Goal: Task Accomplishment & Management: Manage account settings

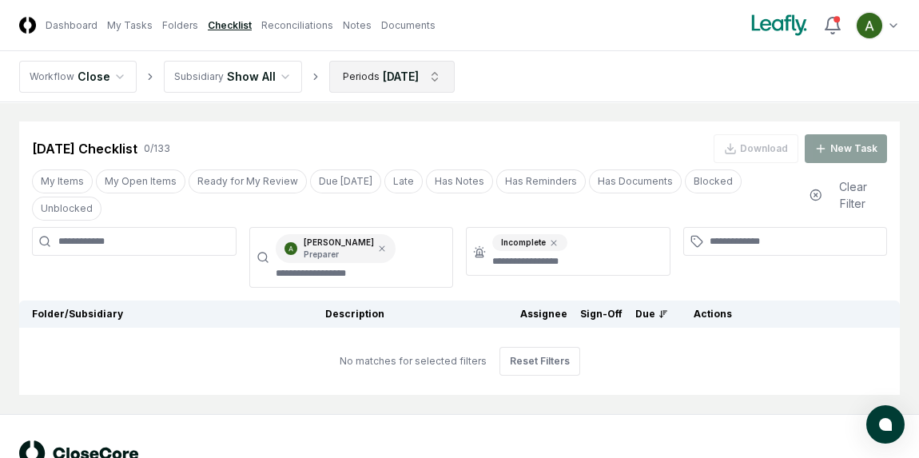
click at [415, 85] on html "CloseCore Dashboard My Tasks Folders Checklist Reconciliations Notes Documents …" at bounding box center [459, 255] width 919 height 510
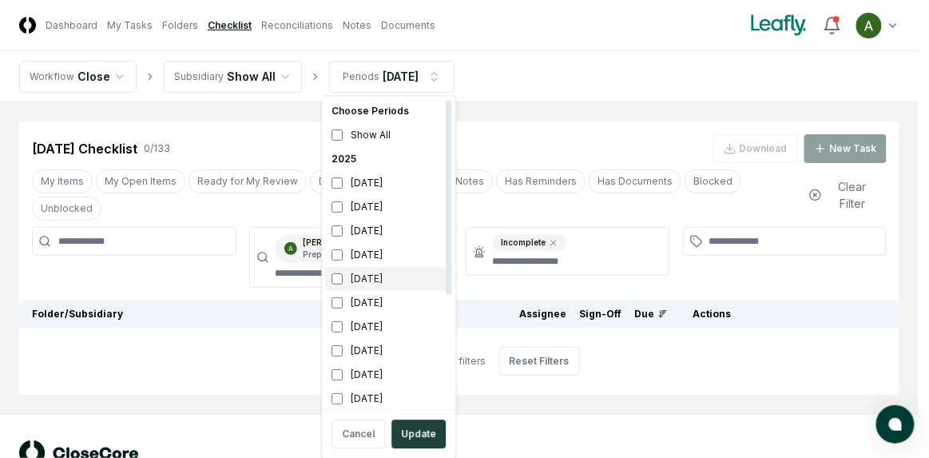
click at [374, 281] on div "[DATE]" at bounding box center [388, 279] width 127 height 24
click at [376, 208] on div "[DATE]" at bounding box center [388, 207] width 127 height 24
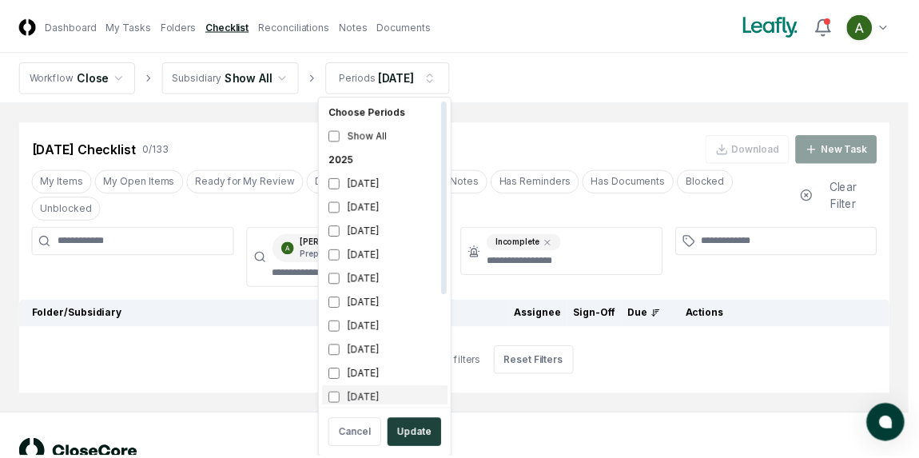
scroll to position [5, 0]
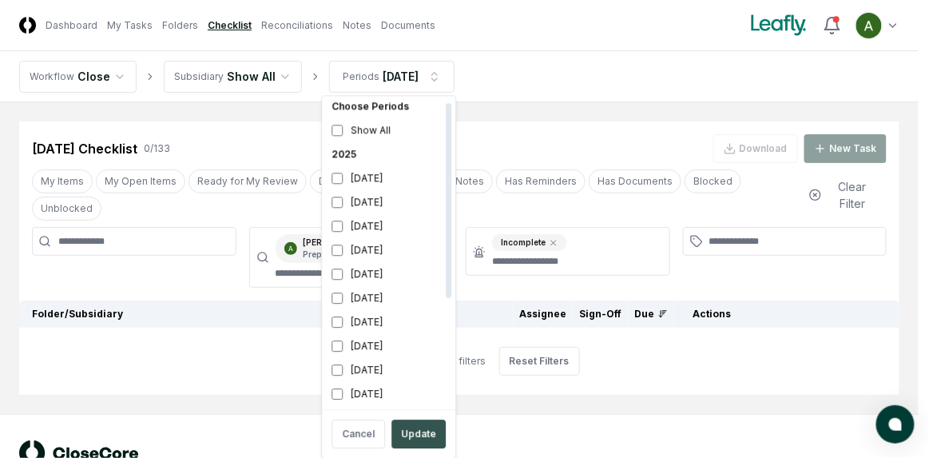
click at [415, 427] on button "Update" at bounding box center [418, 433] width 54 height 29
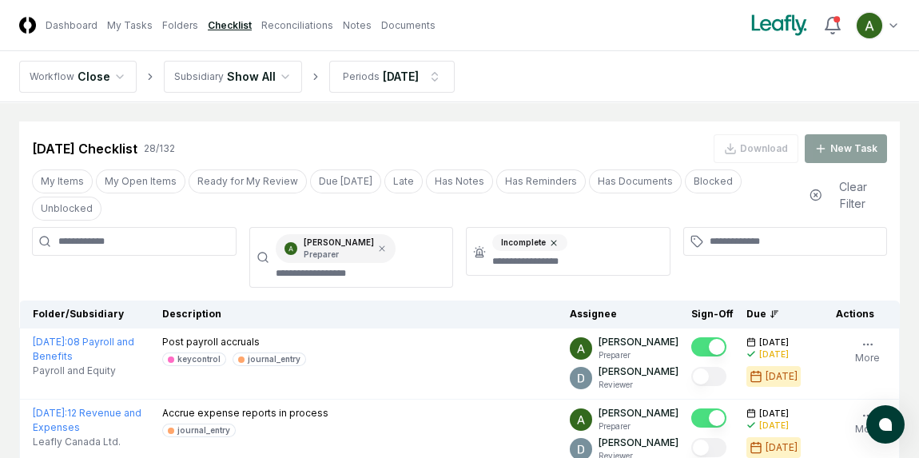
click at [555, 238] on icon at bounding box center [554, 243] width 10 height 10
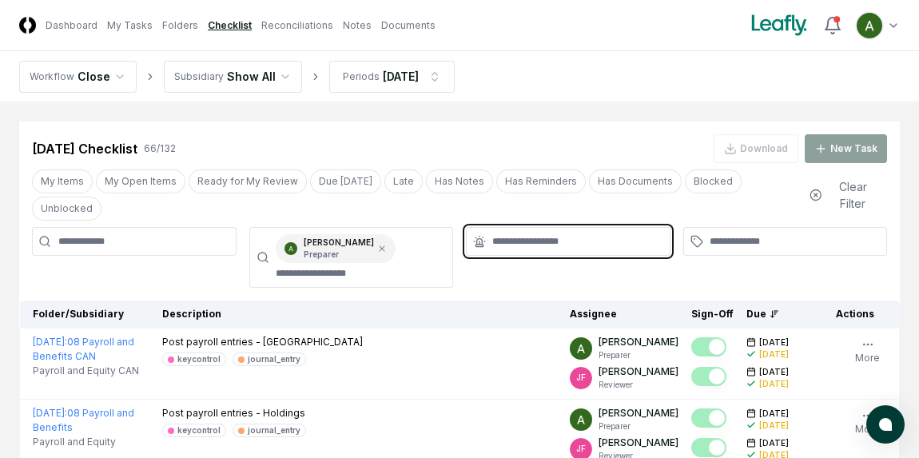
click at [545, 234] on input "text" at bounding box center [576, 241] width 168 height 14
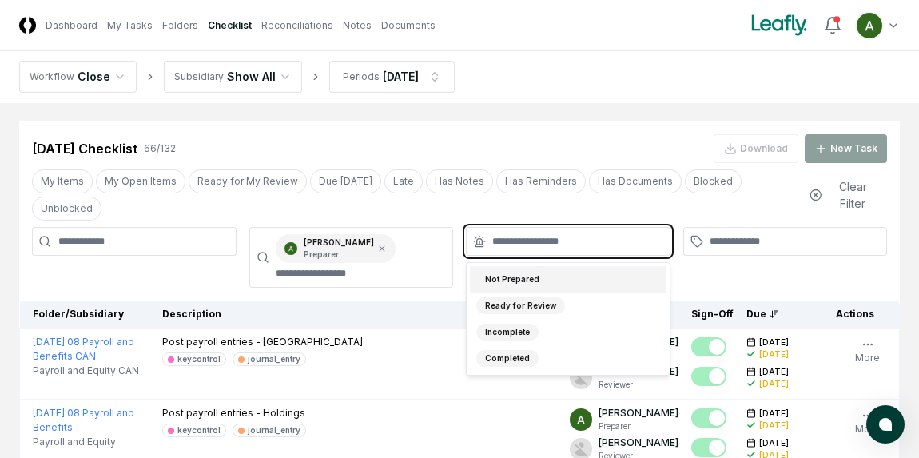
click at [514, 271] on div "Not Prepared" at bounding box center [512, 279] width 72 height 17
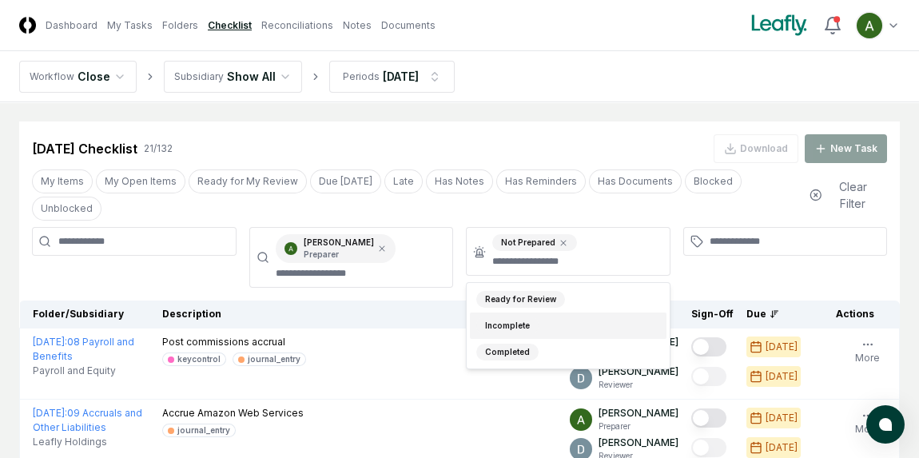
click at [728, 263] on div at bounding box center [785, 257] width 204 height 61
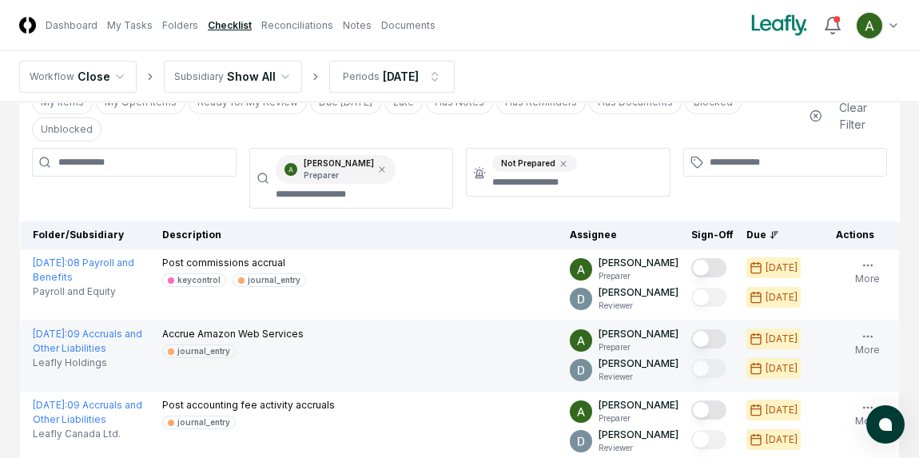
scroll to position [80, 0]
click at [722, 328] on button "Mark complete" at bounding box center [708, 337] width 35 height 19
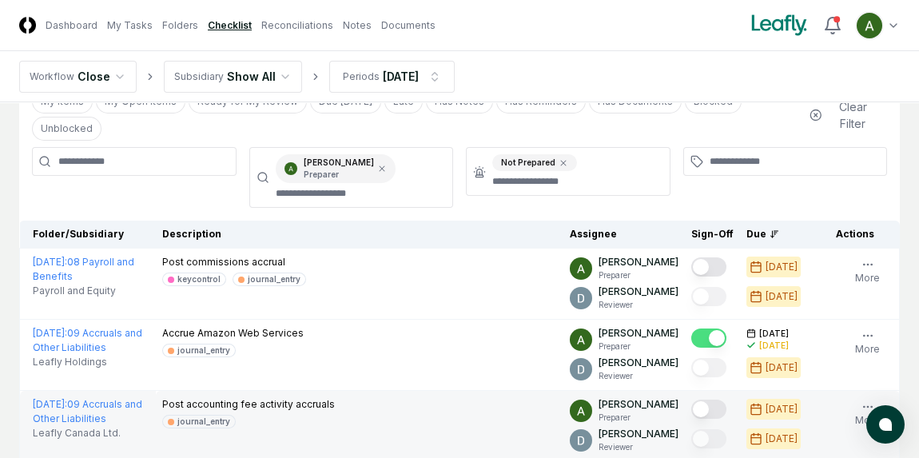
click at [713, 399] on button "Mark complete" at bounding box center [708, 408] width 35 height 19
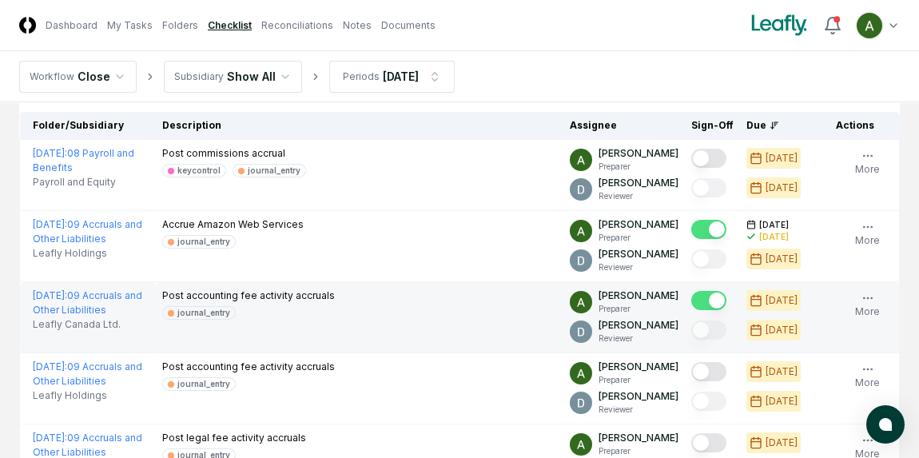
scroll to position [192, 0]
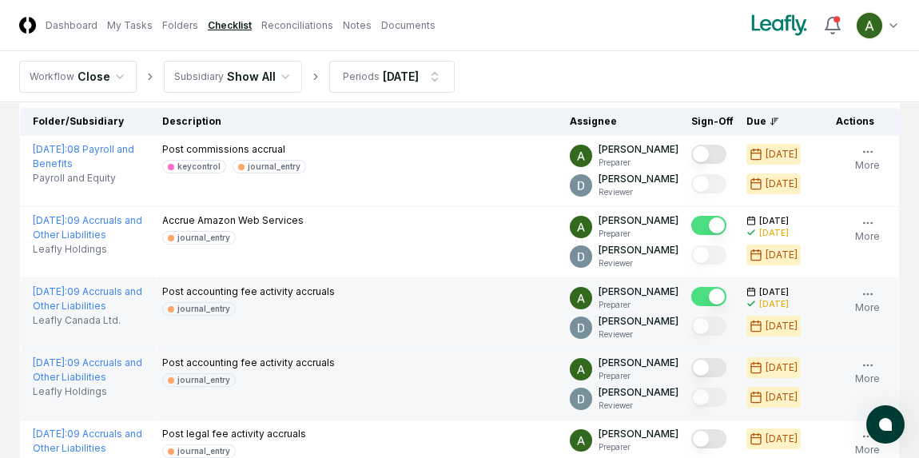
click at [721, 358] on button "Mark complete" at bounding box center [708, 367] width 35 height 19
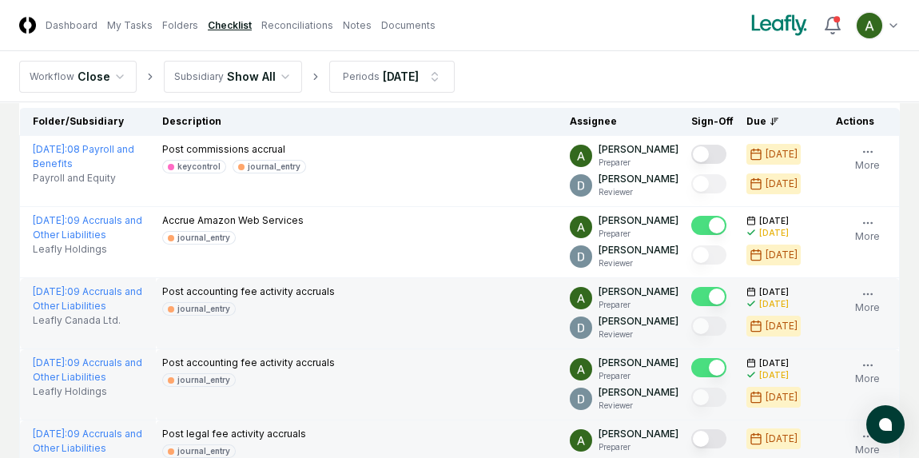
click at [714, 429] on button "Mark complete" at bounding box center [708, 438] width 35 height 19
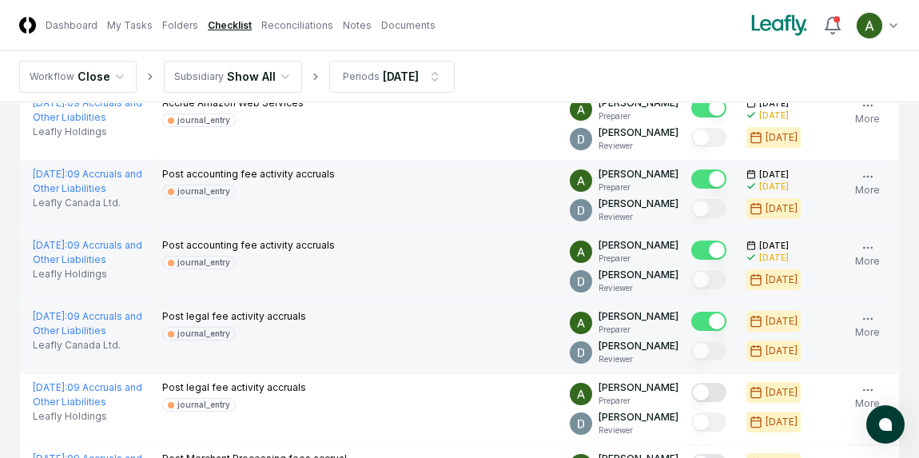
scroll to position [311, 0]
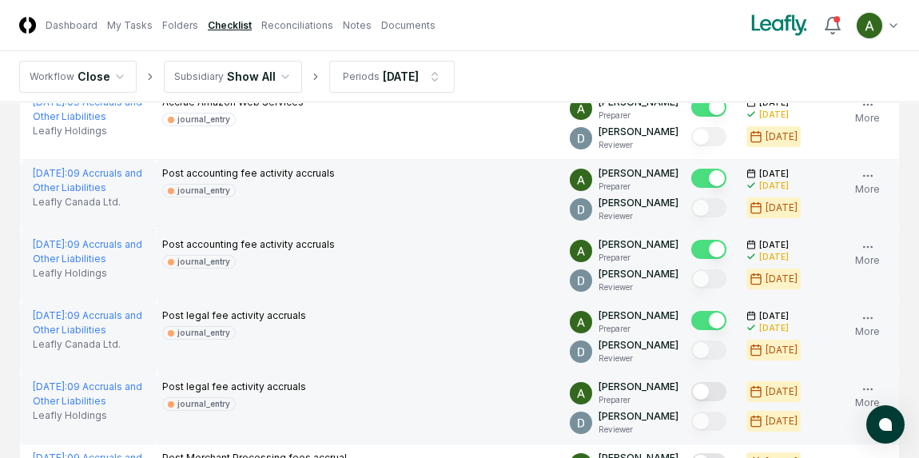
click at [719, 382] on button "Mark complete" at bounding box center [708, 391] width 35 height 19
click at [716, 453] on button "Mark complete" at bounding box center [708, 462] width 35 height 19
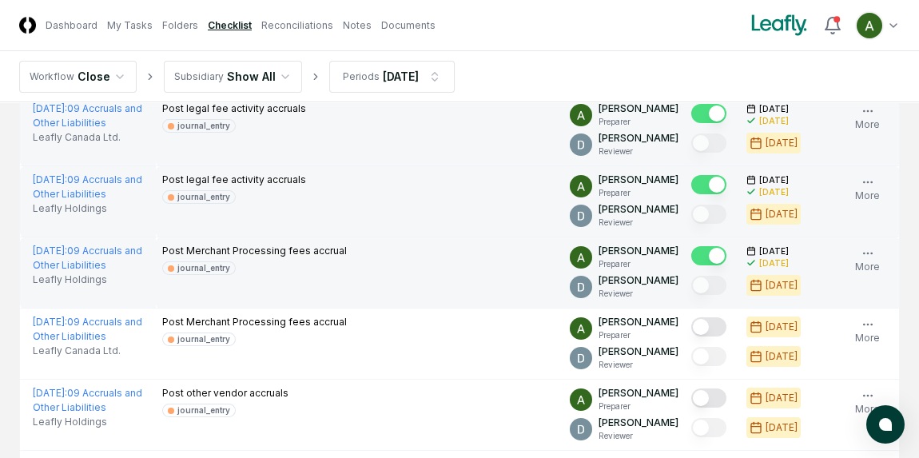
scroll to position [524, 0]
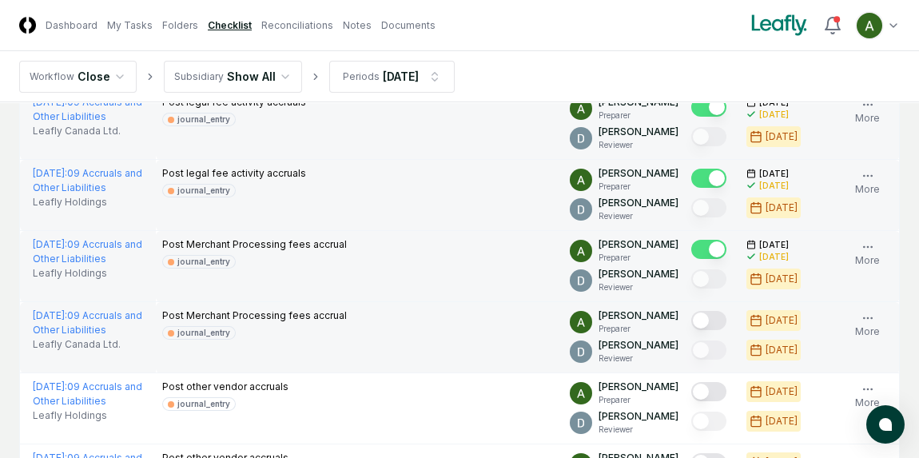
click at [715, 311] on button "Mark complete" at bounding box center [708, 320] width 35 height 19
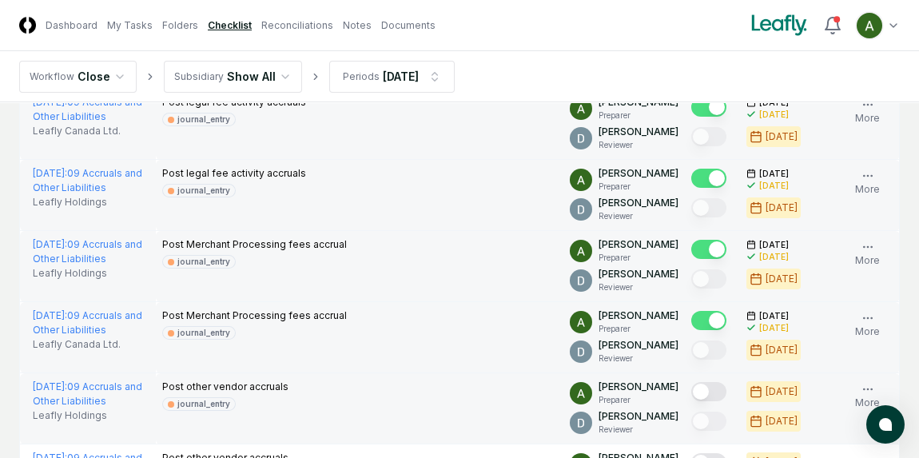
click at [715, 382] on button "Mark complete" at bounding box center [708, 391] width 35 height 19
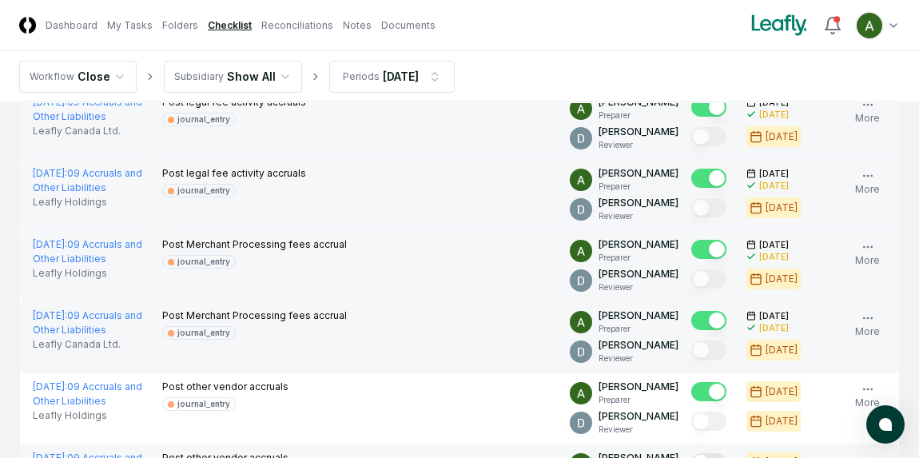
click at [714, 453] on button "Mark complete" at bounding box center [708, 462] width 35 height 19
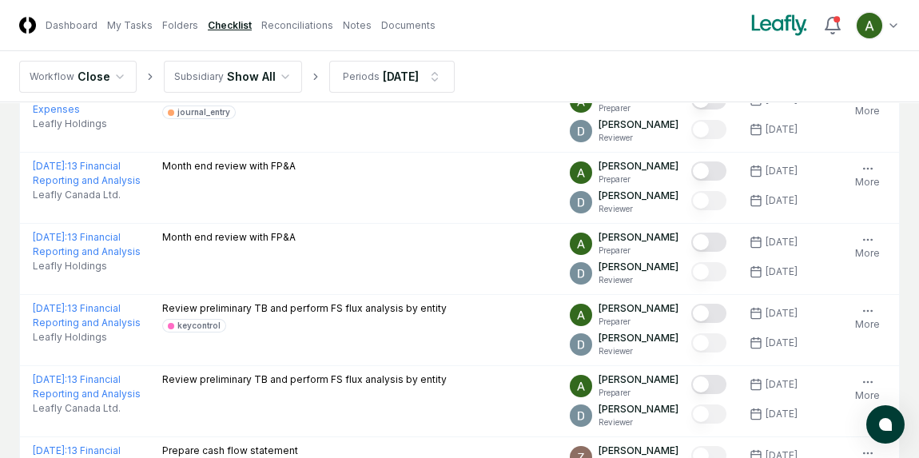
scroll to position [1482, 0]
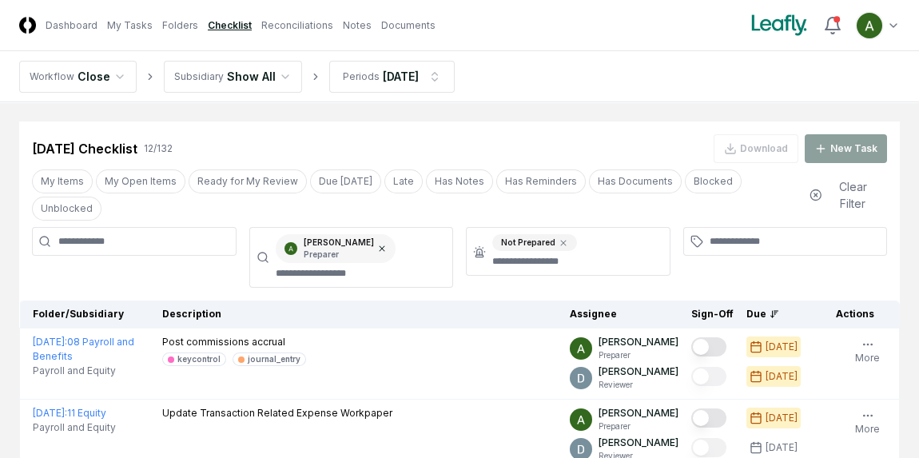
click at [386, 244] on icon at bounding box center [382, 249] width 10 height 10
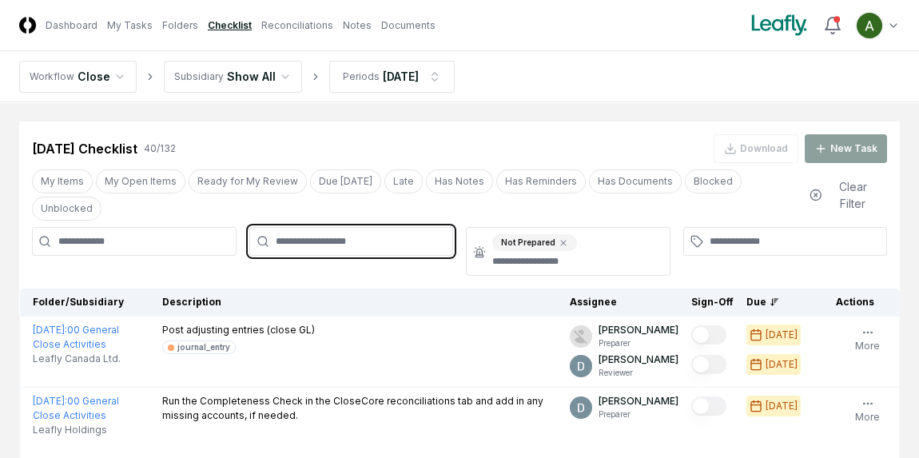
click at [367, 234] on input "text" at bounding box center [360, 241] width 168 height 14
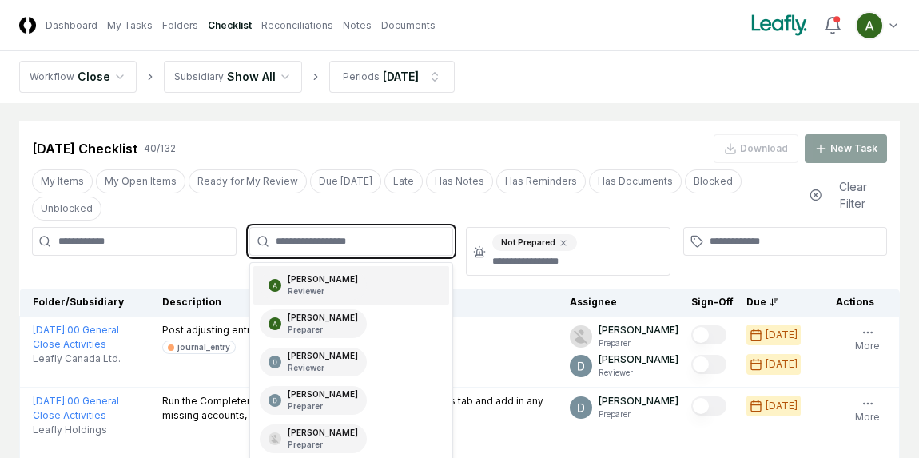
click at [351, 285] on p "Reviewer" at bounding box center [323, 291] width 70 height 12
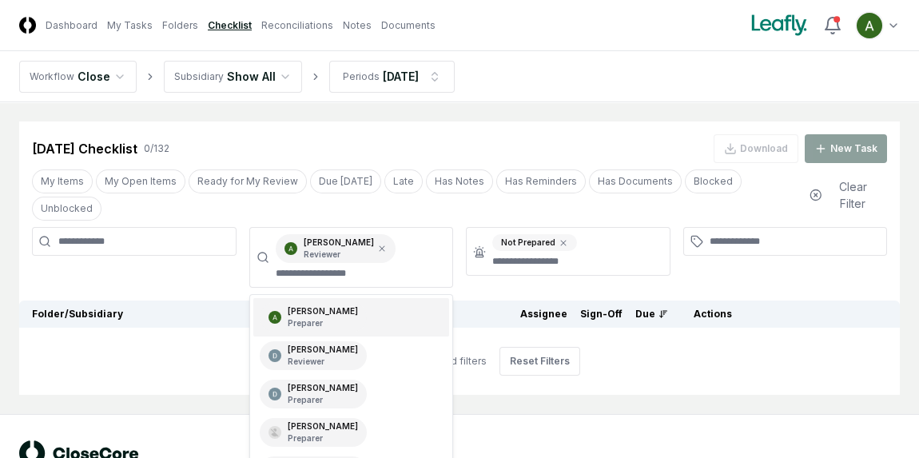
click at [556, 234] on div "Not Prepared" at bounding box center [534, 242] width 85 height 17
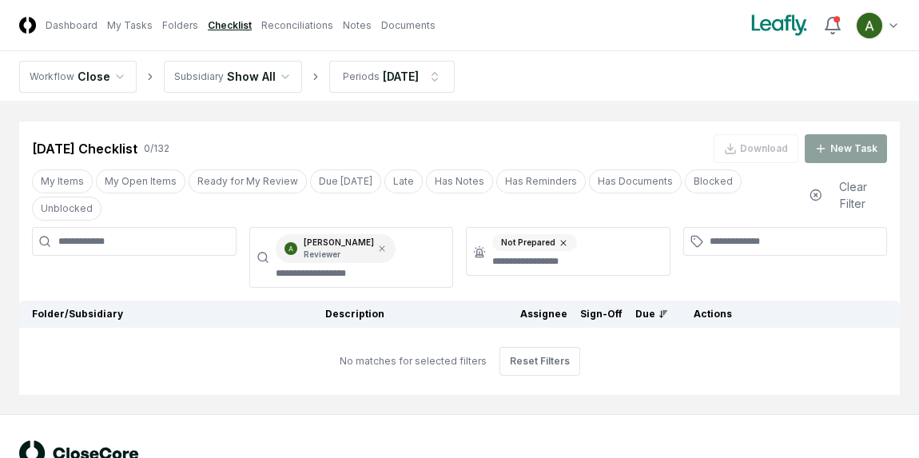
click at [558, 238] on icon at bounding box center [563, 243] width 10 height 10
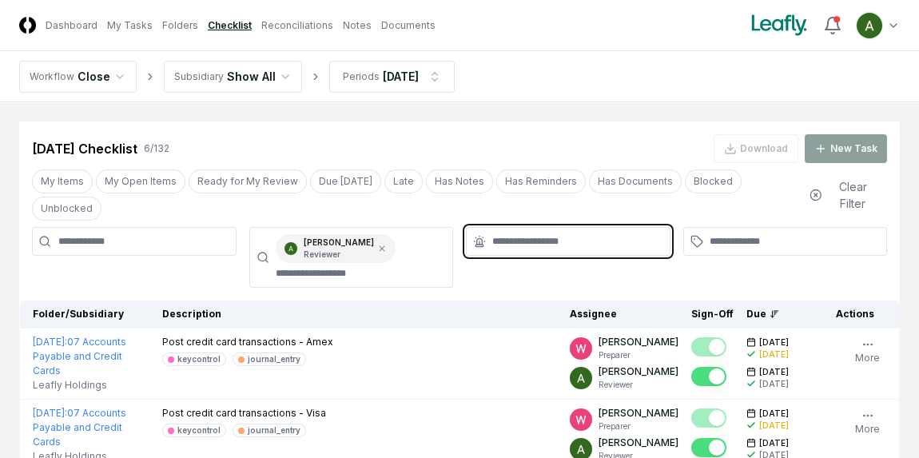
click at [543, 234] on input "text" at bounding box center [576, 241] width 168 height 14
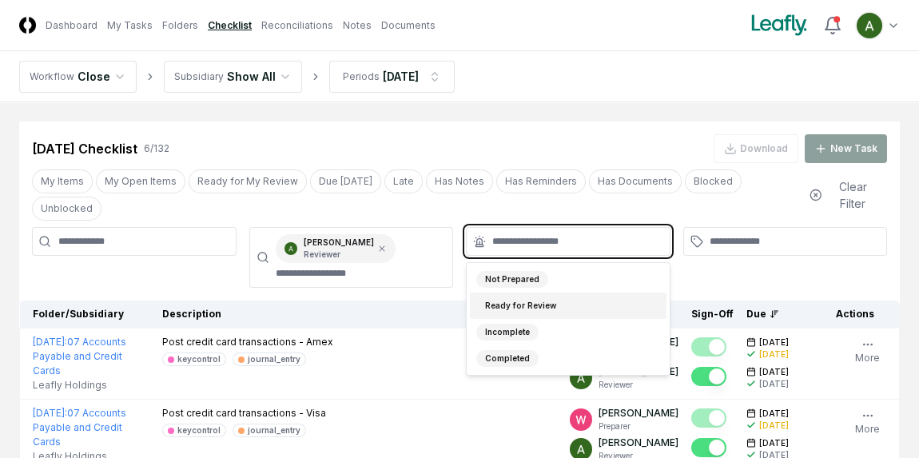
click at [525, 297] on div "Ready for Review" at bounding box center [520, 305] width 89 height 17
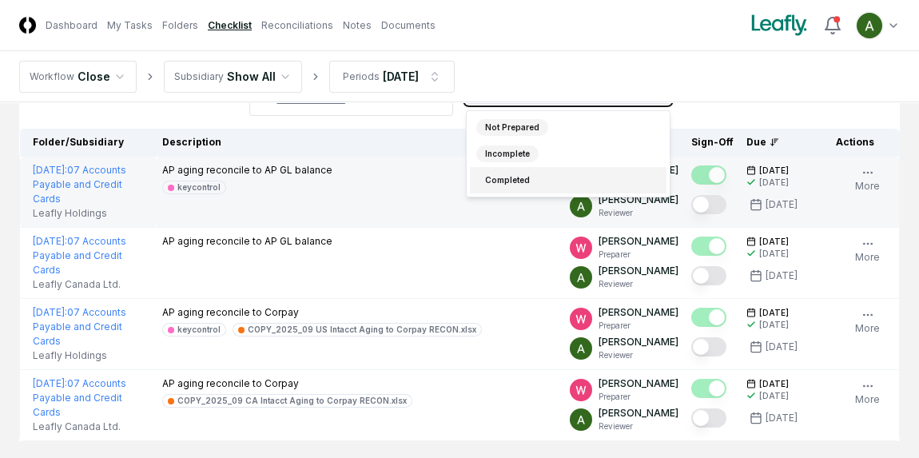
scroll to position [173, 0]
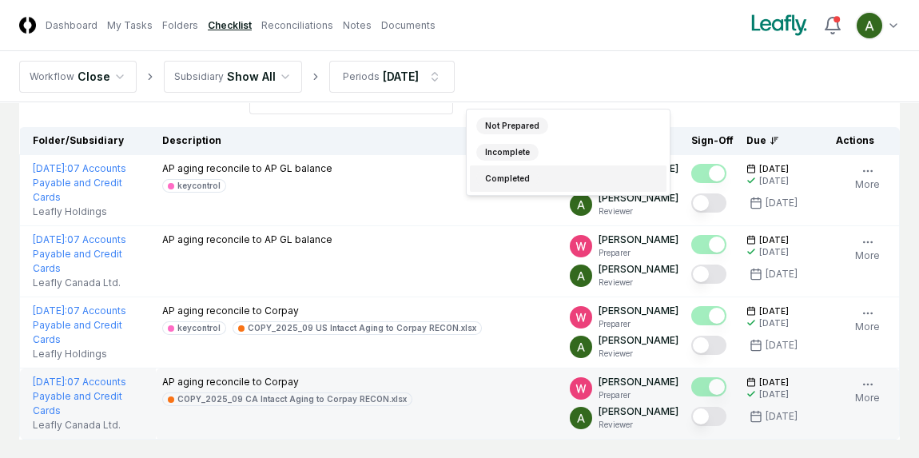
click at [709, 407] on button "Mark complete" at bounding box center [708, 416] width 35 height 19
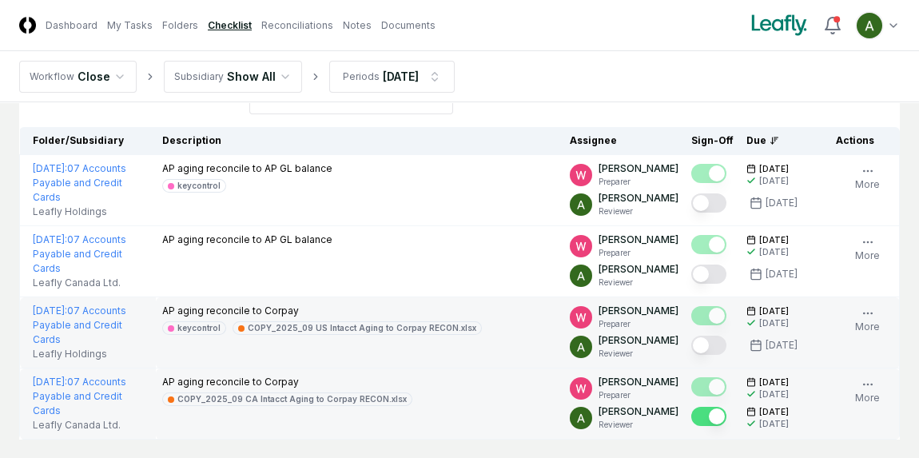
click at [712, 335] on button "Mark complete" at bounding box center [708, 344] width 35 height 19
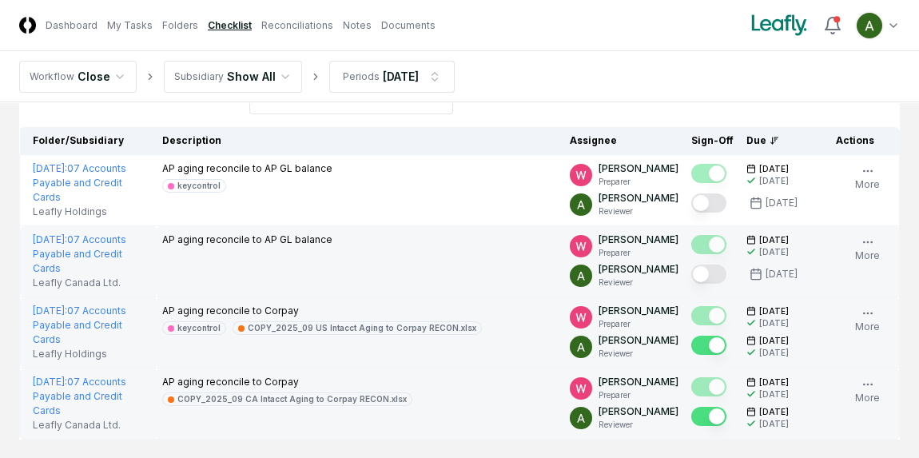
click at [711, 264] on button "Mark complete" at bounding box center [708, 273] width 35 height 19
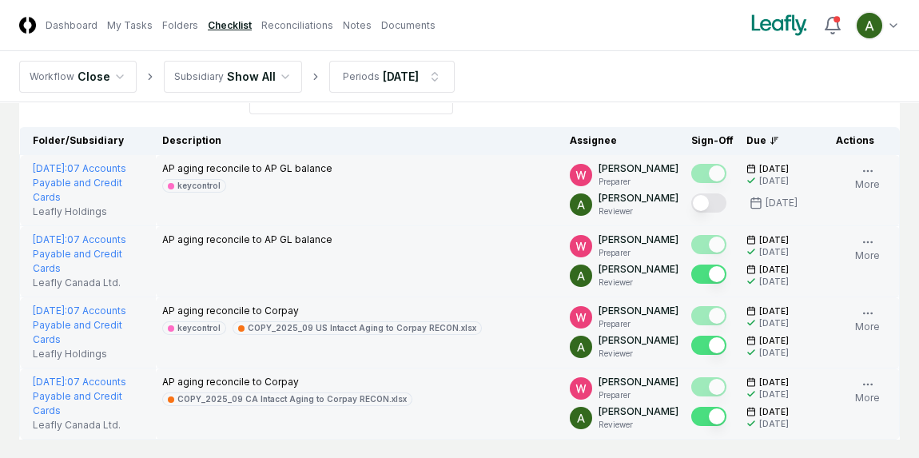
click at [717, 193] on button "Mark complete" at bounding box center [708, 202] width 35 height 19
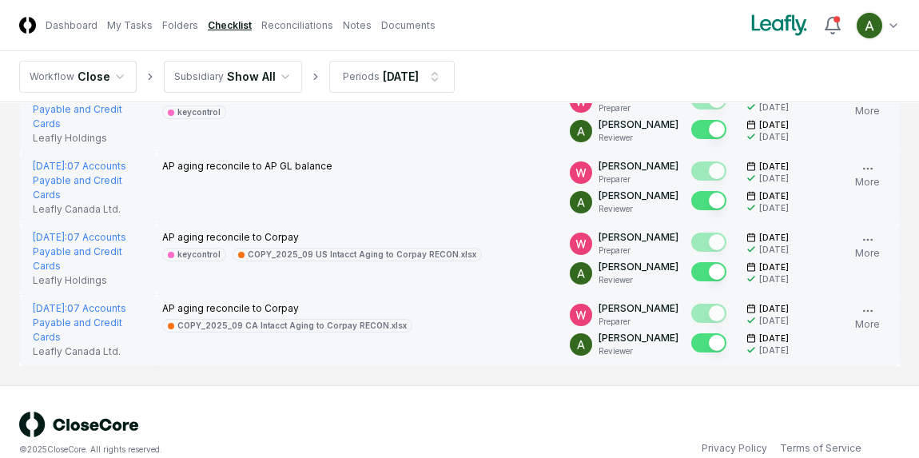
scroll to position [0, 0]
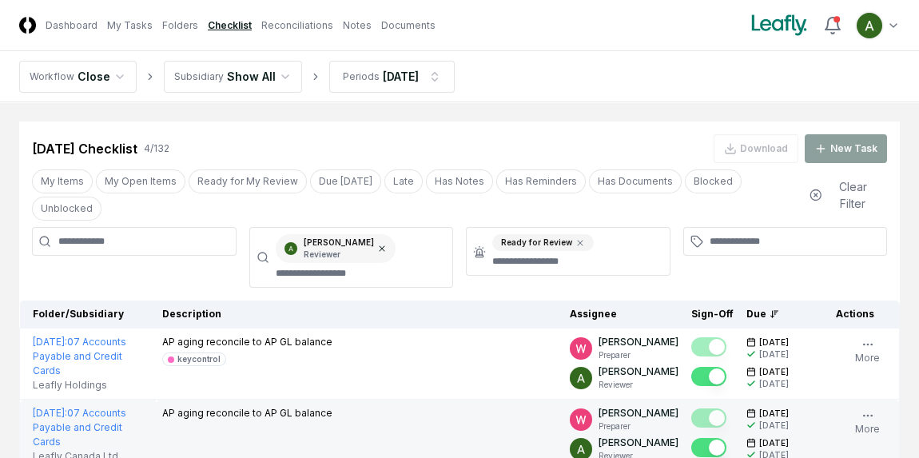
click at [387, 244] on icon at bounding box center [382, 249] width 10 height 10
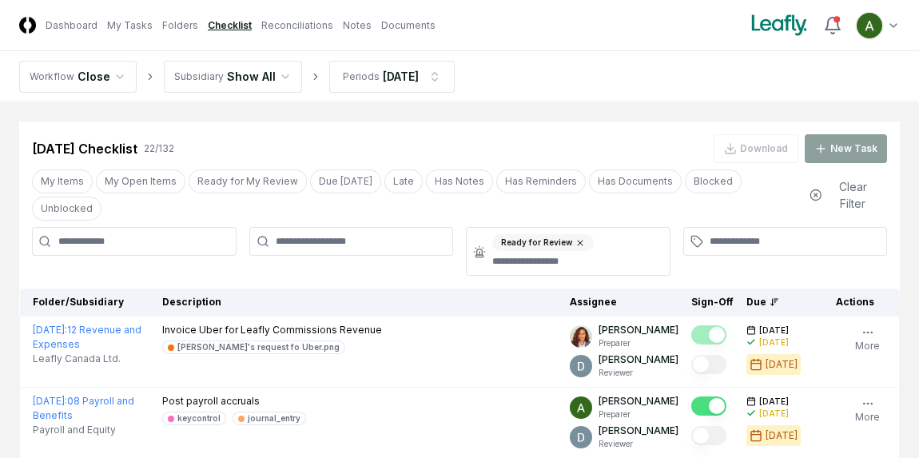
click at [577, 240] on icon at bounding box center [579, 242] width 5 height 5
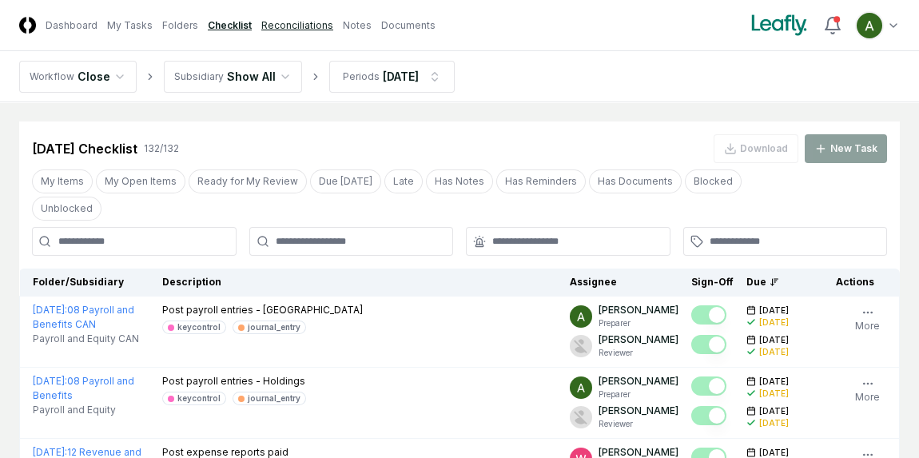
click at [280, 21] on link "Reconciliations" at bounding box center [297, 25] width 72 height 14
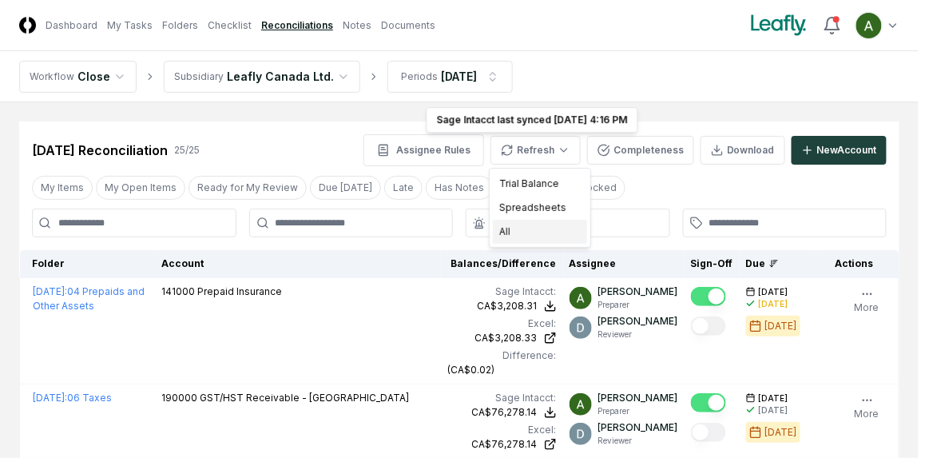
click at [518, 231] on div "All" at bounding box center [540, 232] width 94 height 24
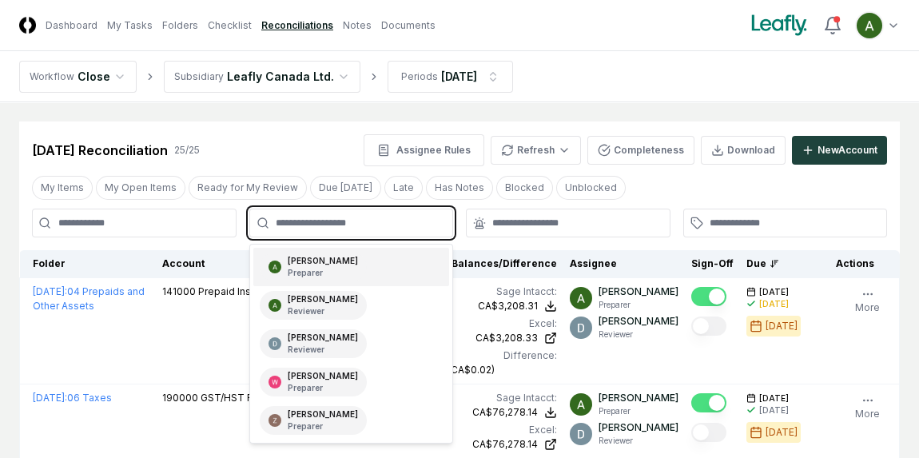
click at [364, 216] on input "text" at bounding box center [360, 223] width 168 height 14
type input "*****"
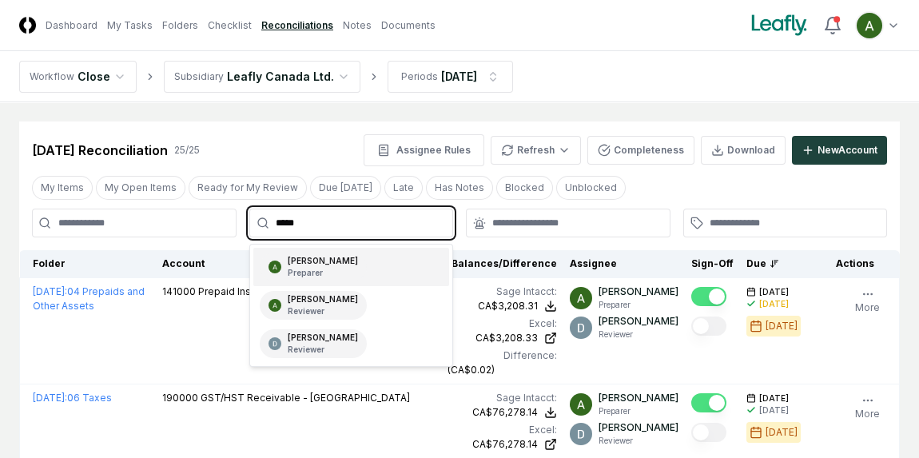
click at [347, 259] on div "Annie Khederlarian Preparer" at bounding box center [323, 267] width 70 height 24
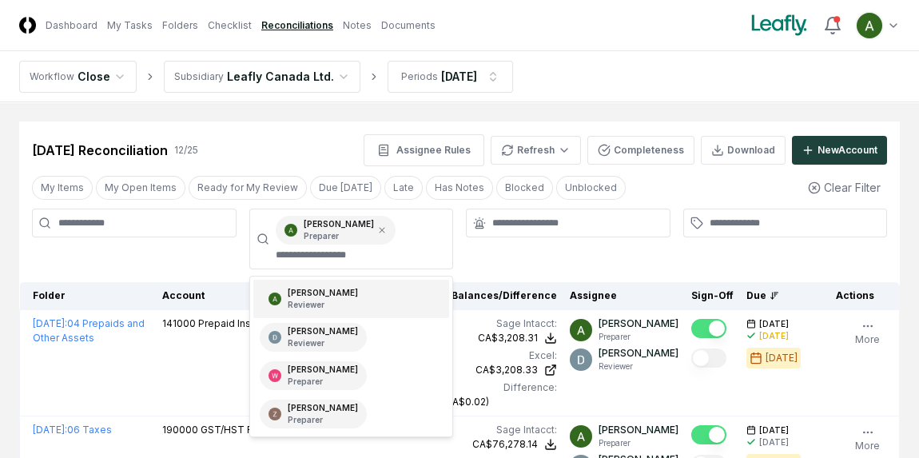
click at [519, 234] on div at bounding box center [568, 222] width 204 height 29
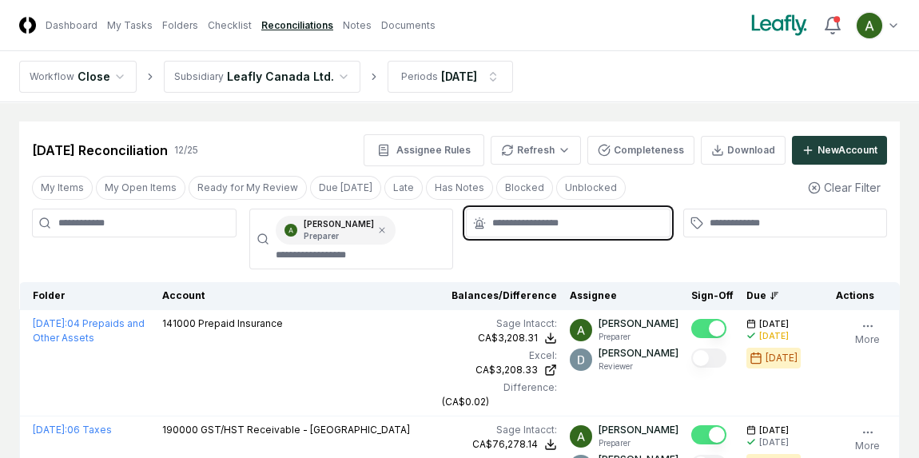
click at [525, 225] on input "text" at bounding box center [576, 223] width 168 height 14
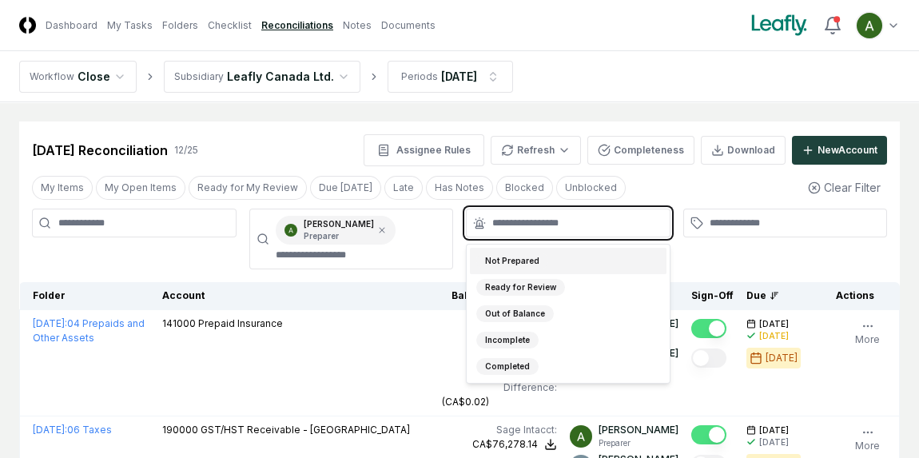
click at [529, 257] on div "Not Prepared" at bounding box center [512, 260] width 72 height 17
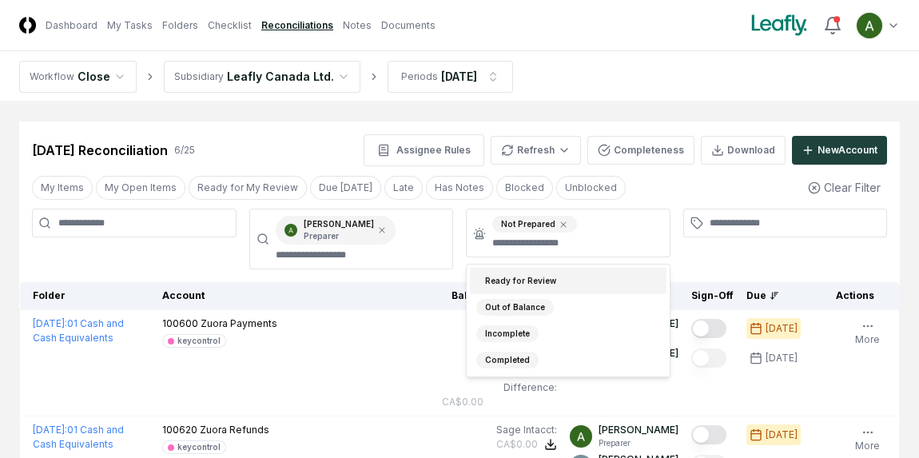
click at [685, 101] on nav "Workflow Close Subsidiary Leafly Canada Ltd. Periods Sep 2025" at bounding box center [459, 76] width 919 height 51
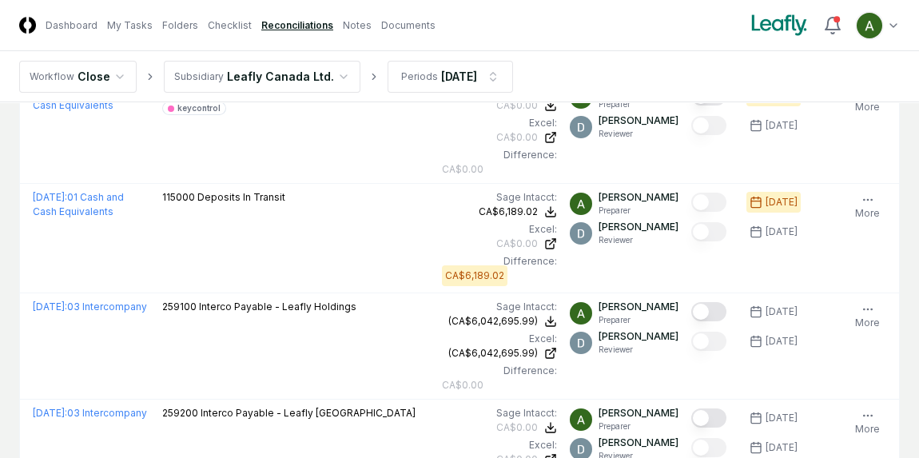
scroll to position [342, 0]
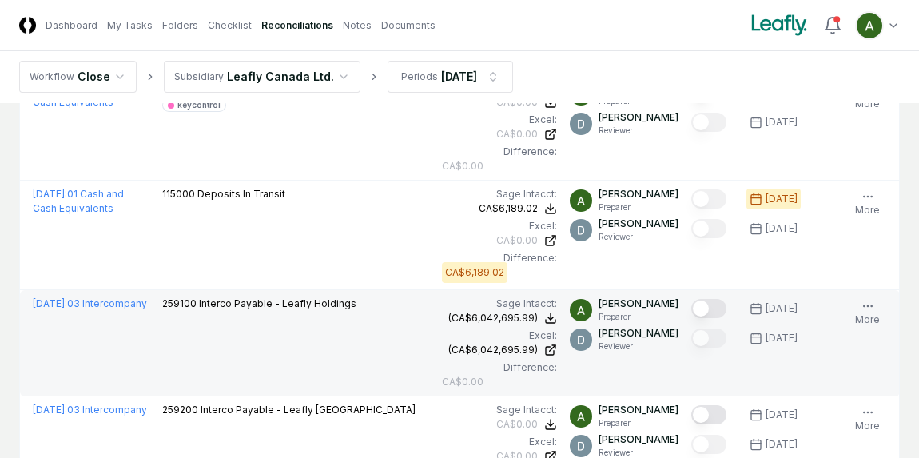
click at [717, 309] on button "Mark complete" at bounding box center [708, 308] width 35 height 19
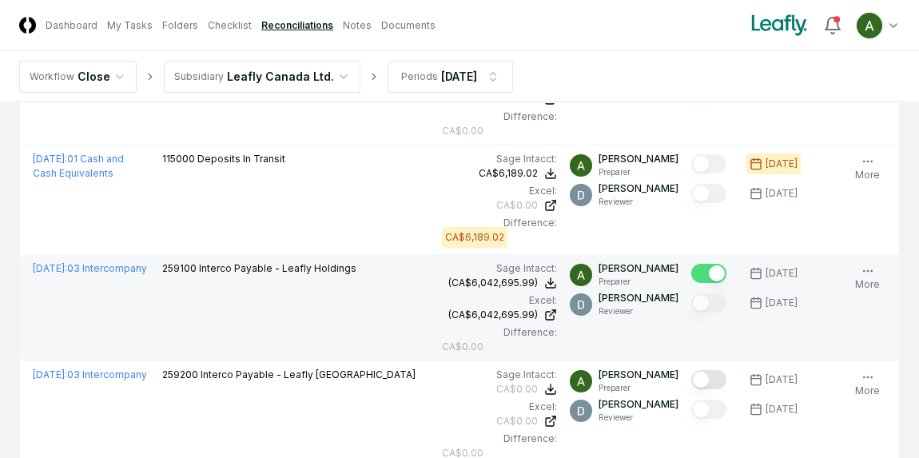
scroll to position [429, 0]
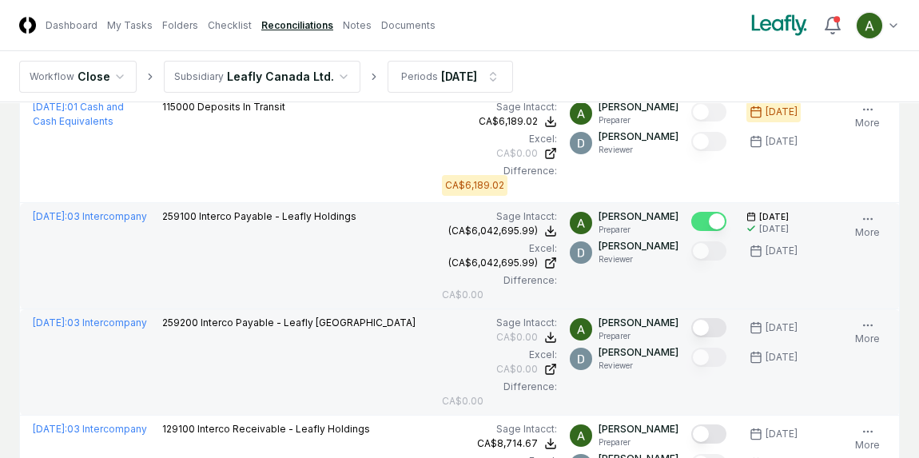
click at [713, 324] on button "Mark complete" at bounding box center [708, 327] width 35 height 19
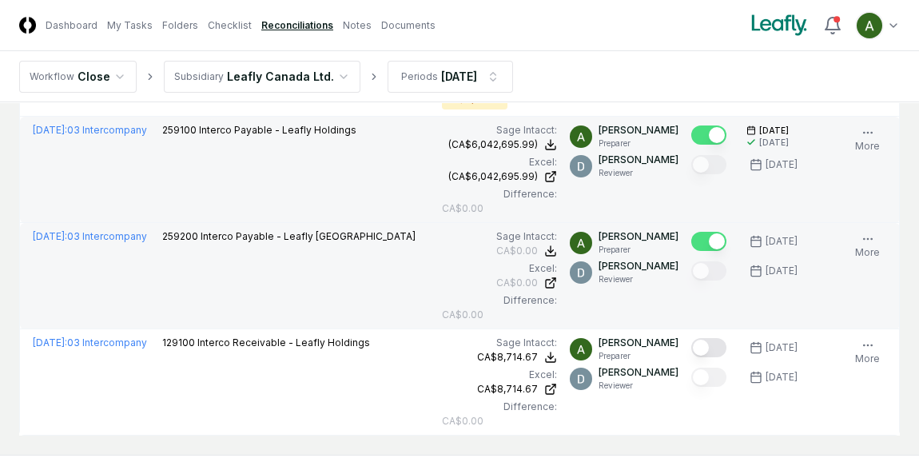
scroll to position [516, 0]
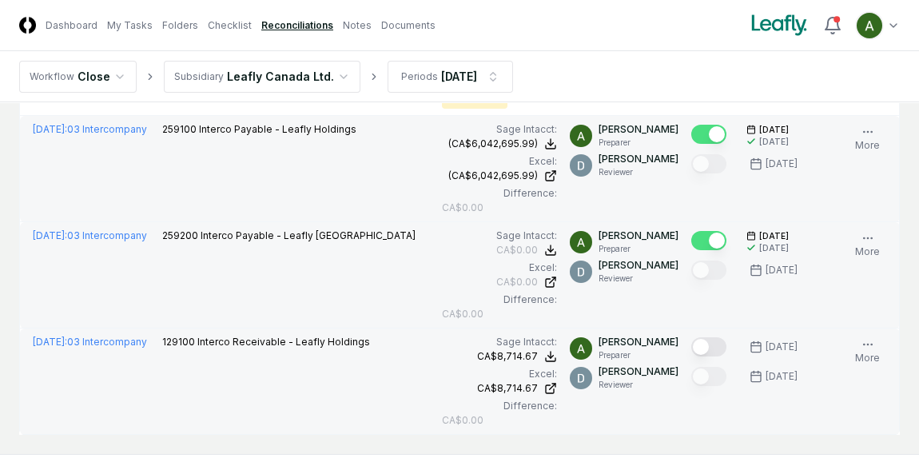
click at [714, 340] on button "Mark complete" at bounding box center [708, 346] width 35 height 19
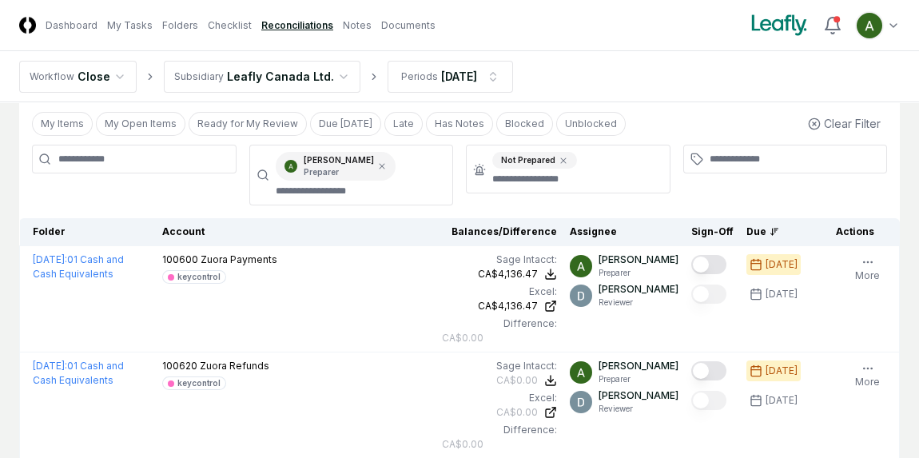
scroll to position [0, 0]
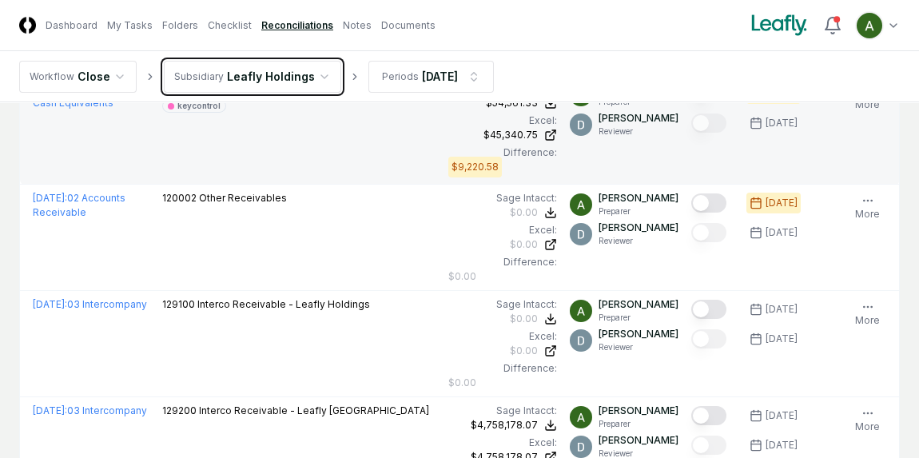
scroll to position [240, 0]
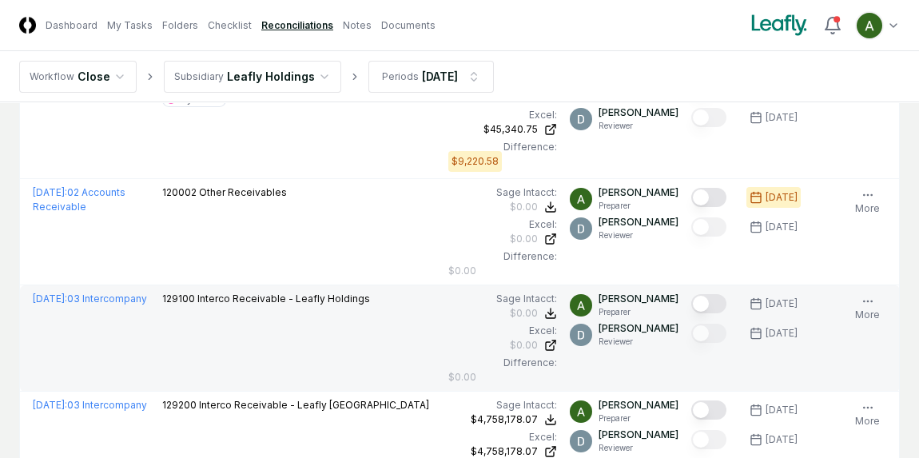
click at [718, 306] on button "Mark complete" at bounding box center [708, 303] width 35 height 19
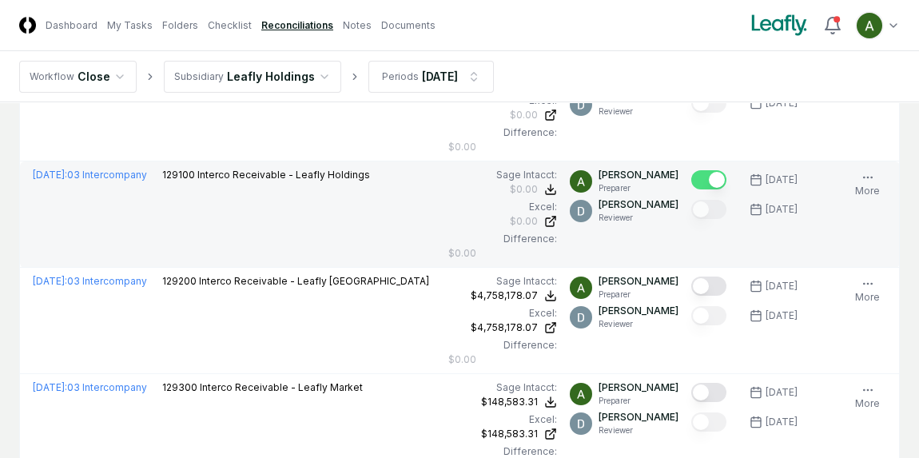
scroll to position [365, 0]
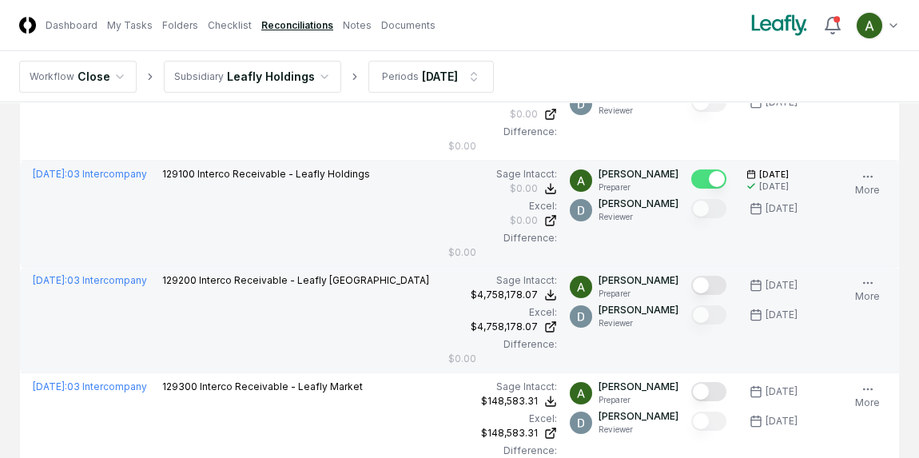
click at [717, 284] on button "Mark complete" at bounding box center [708, 285] width 35 height 19
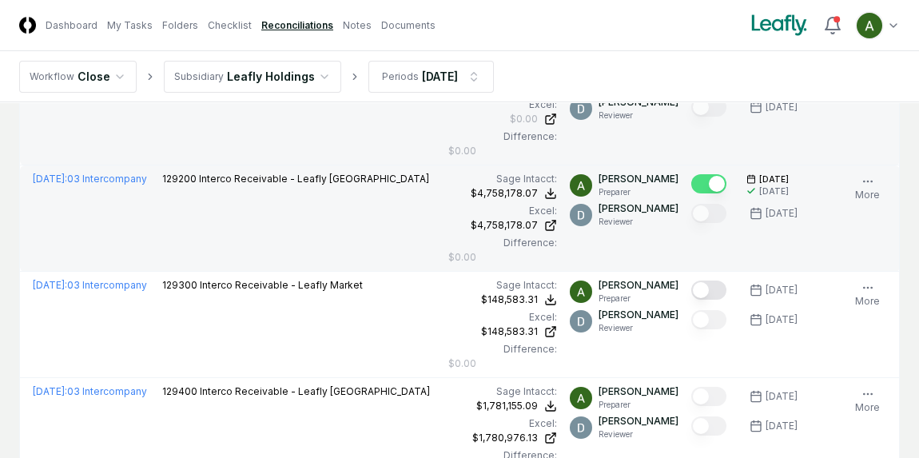
scroll to position [467, 0]
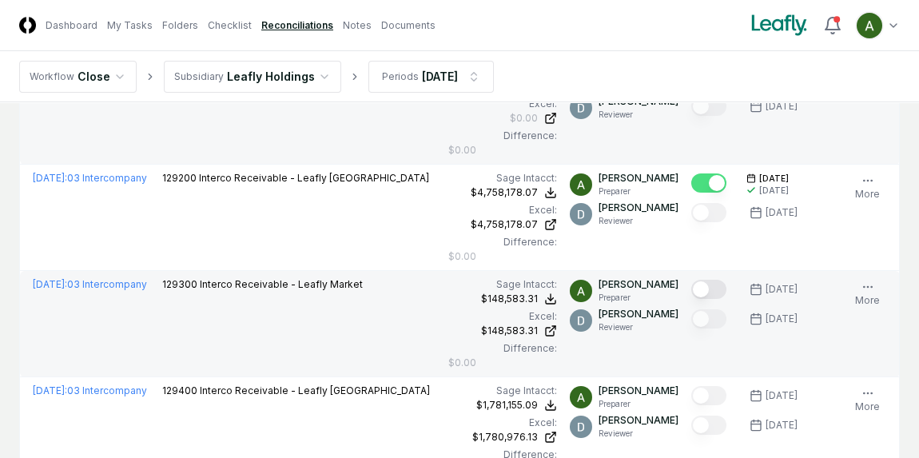
click at [721, 284] on button "Mark complete" at bounding box center [708, 289] width 35 height 19
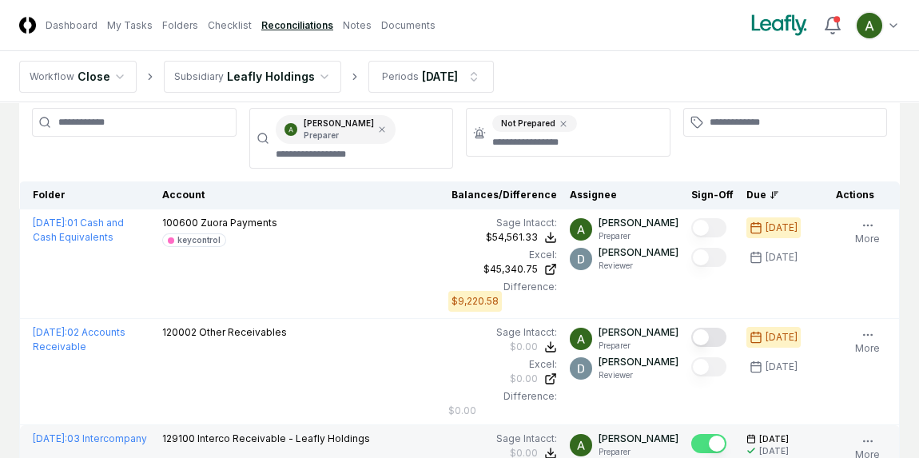
scroll to position [0, 0]
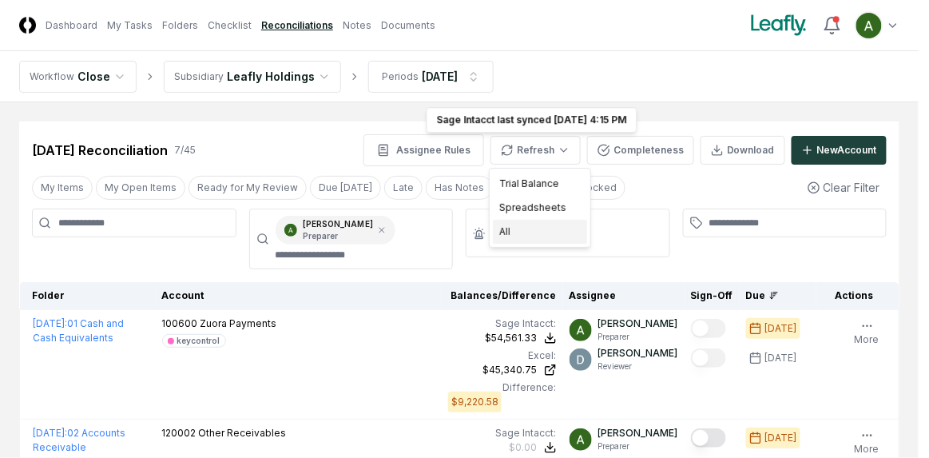
click at [518, 237] on div "All" at bounding box center [540, 232] width 94 height 24
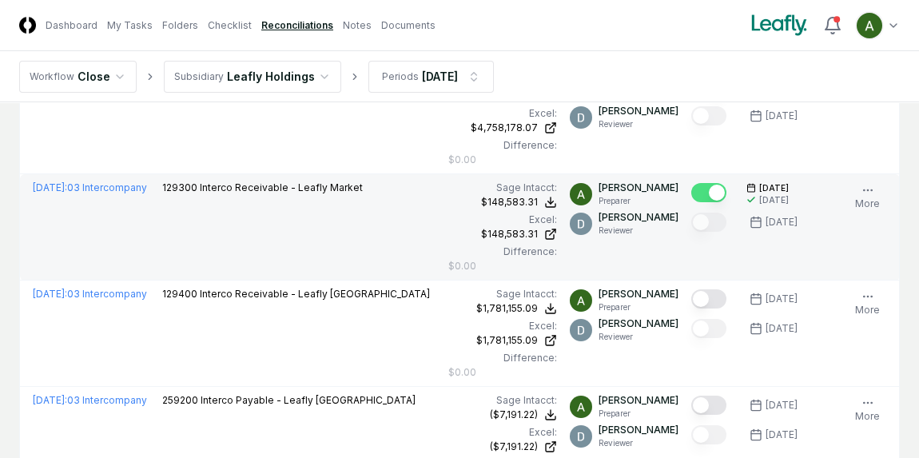
scroll to position [662, 0]
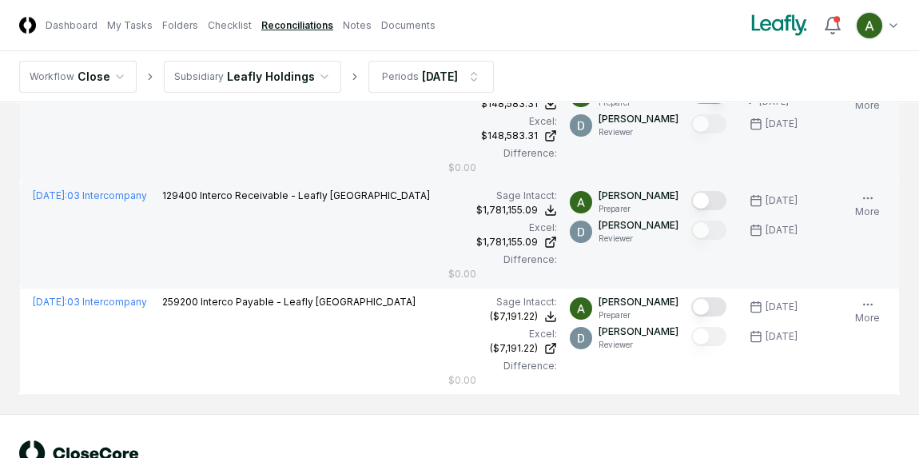
click at [716, 195] on button "Mark complete" at bounding box center [708, 200] width 35 height 19
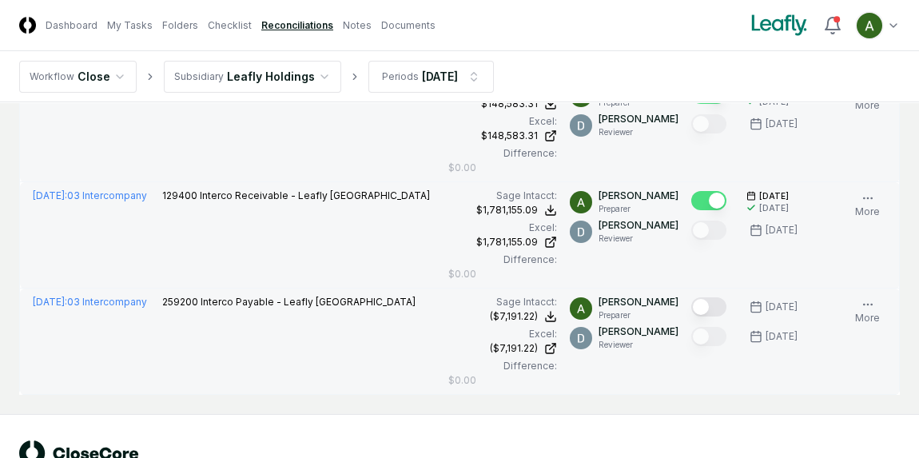
click at [720, 307] on button "Mark complete" at bounding box center [708, 306] width 35 height 19
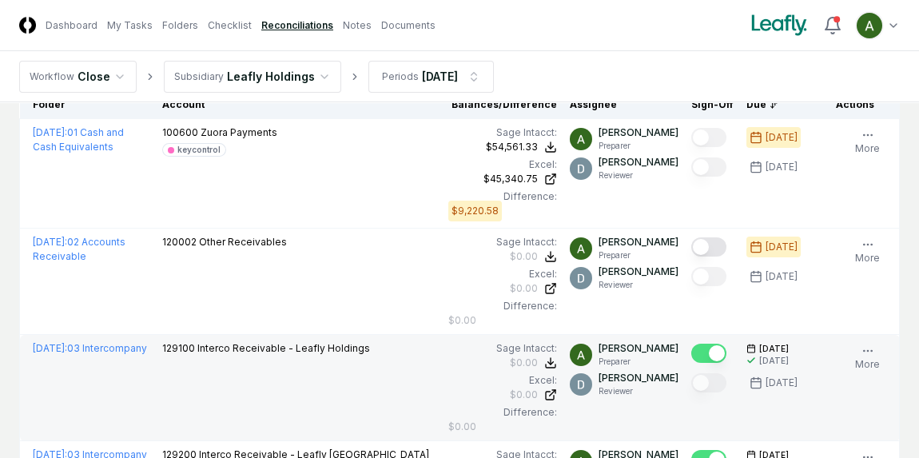
scroll to position [0, 0]
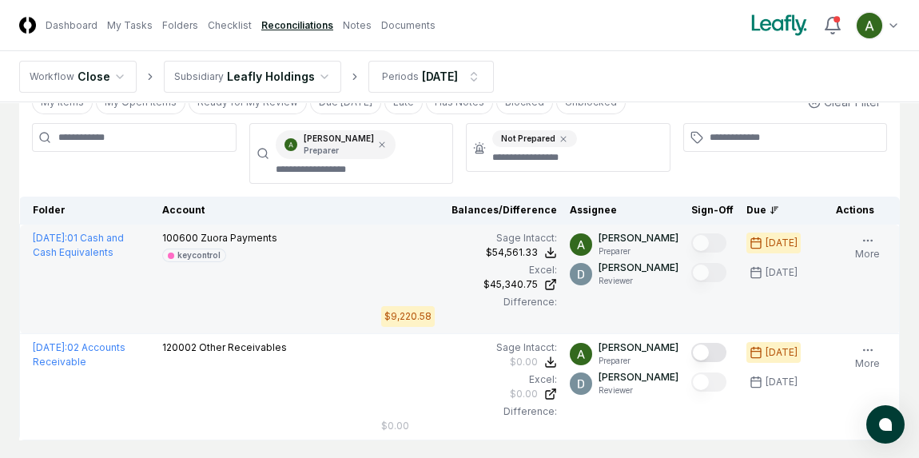
scroll to position [83, 0]
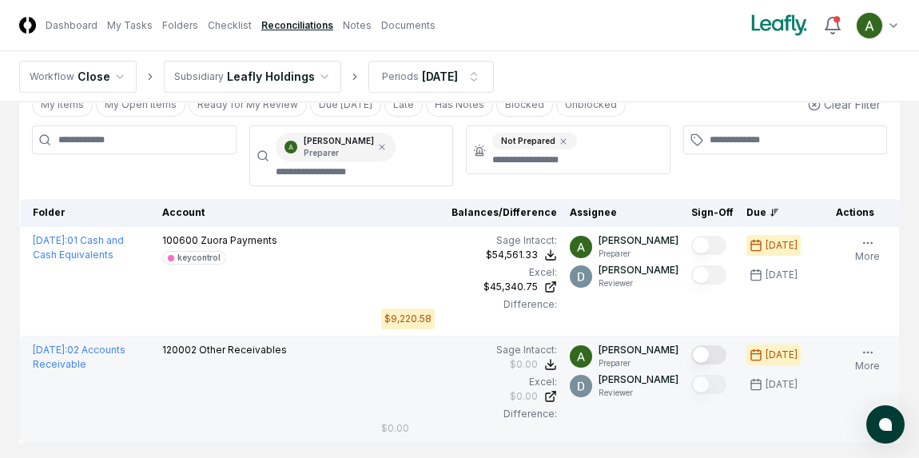
click at [724, 353] on button "Mark complete" at bounding box center [708, 354] width 35 height 19
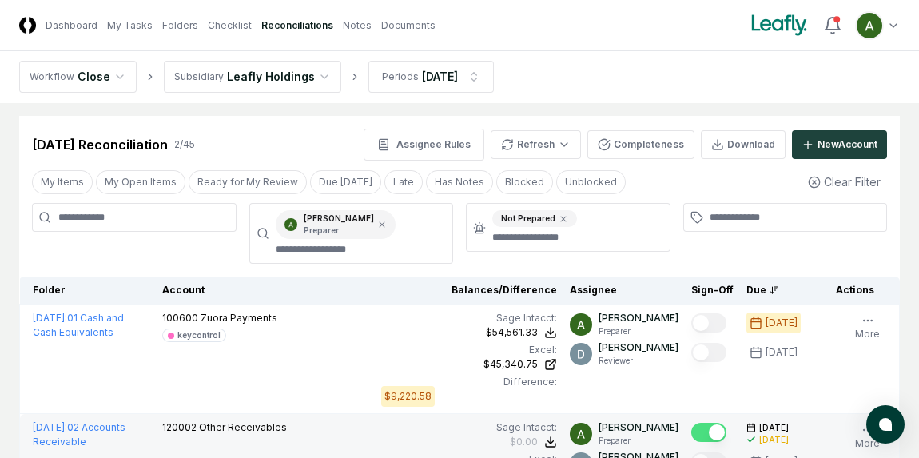
scroll to position [5, 0]
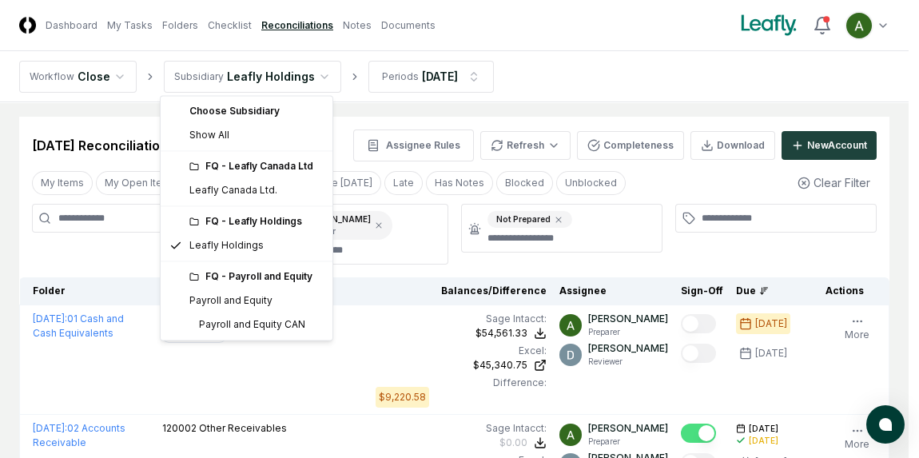
click at [308, 73] on html "CloseCore Dashboard My Tasks Folders Checklist Reconciliations Notes Documents …" at bounding box center [459, 314] width 919 height 639
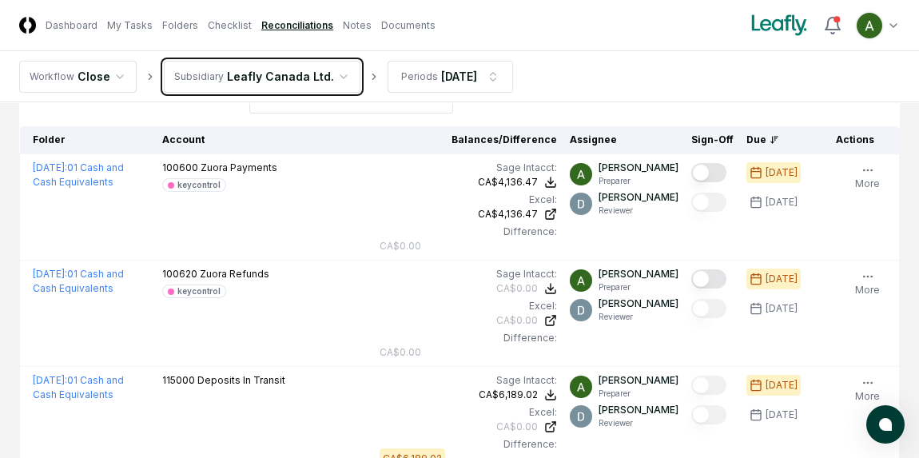
scroll to position [155, 0]
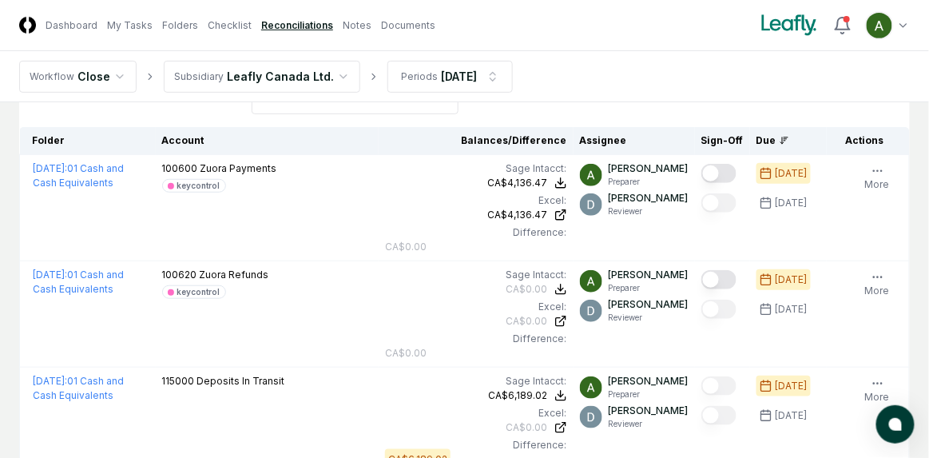
click at [277, 71] on html "CloseCore Dashboard My Tasks Folders Checklist Reconciliations Notes Documents …" at bounding box center [464, 217] width 929 height 745
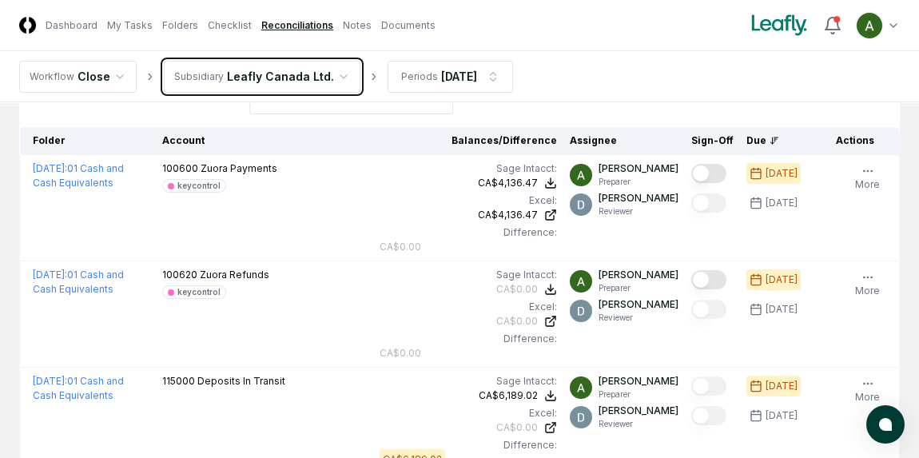
click at [628, 97] on html "CloseCore Dashboard My Tasks Folders Checklist Reconciliations Notes Documents …" at bounding box center [459, 217] width 919 height 745
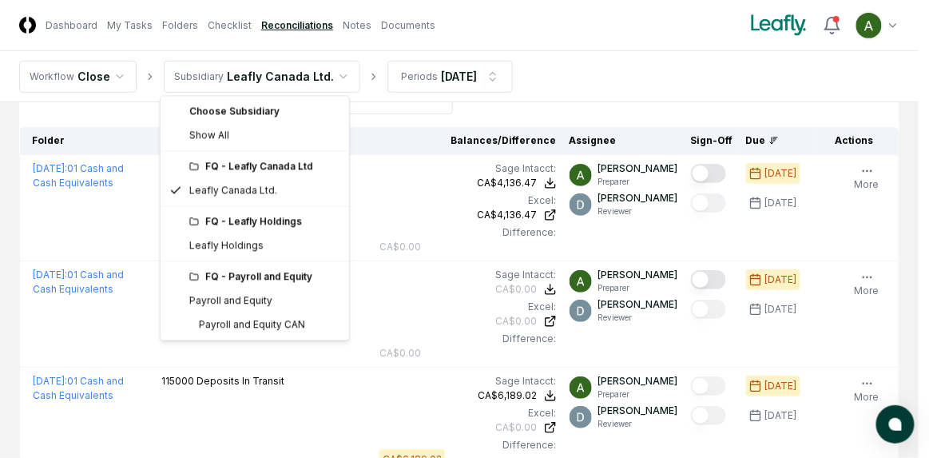
click at [299, 91] on html "CloseCore Dashboard My Tasks Folders Checklist Reconciliations Notes Documents …" at bounding box center [464, 217] width 929 height 745
